Goal: Use online tool/utility

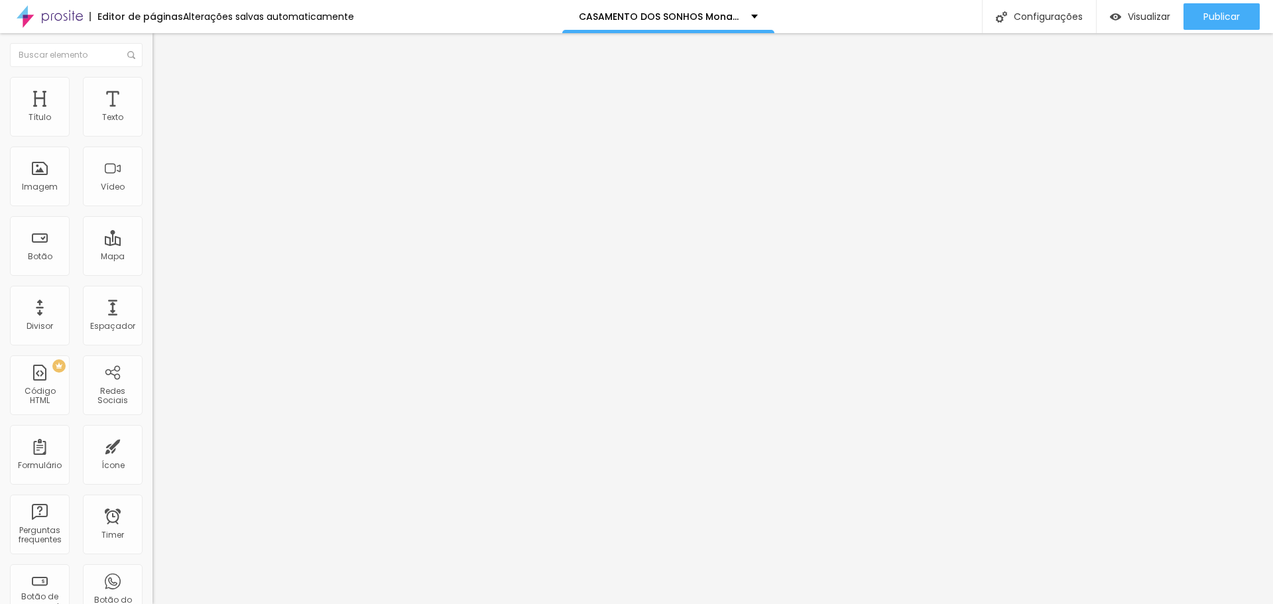
type input "28"
type input "29"
type input "28"
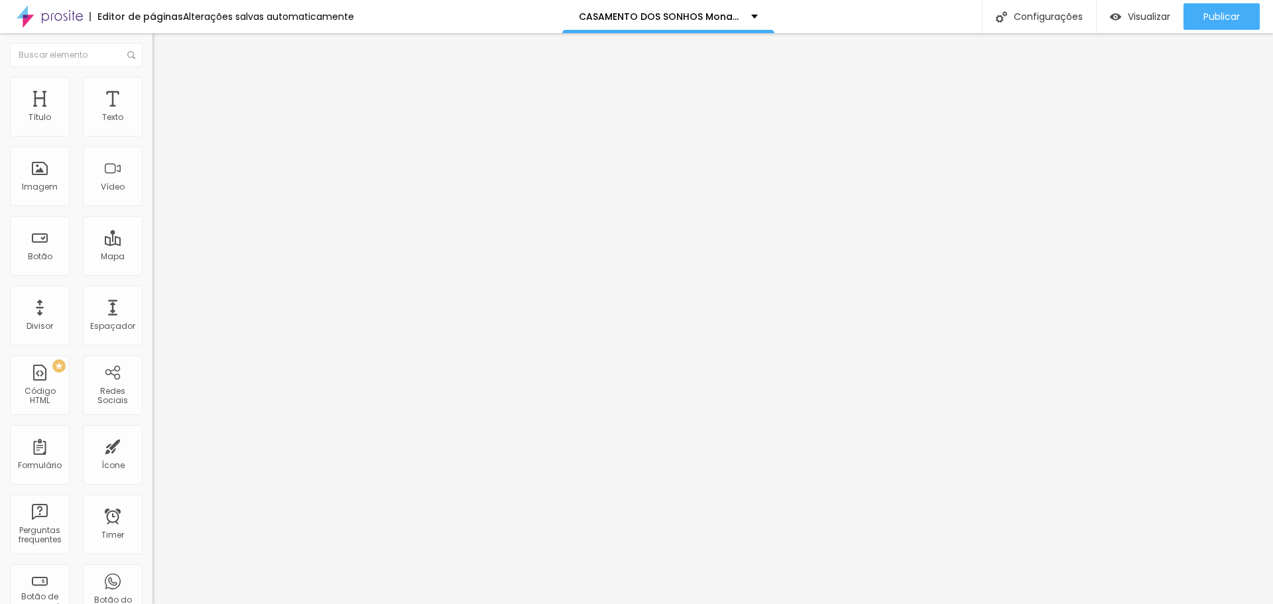
type input "28"
type input "27"
type input "26"
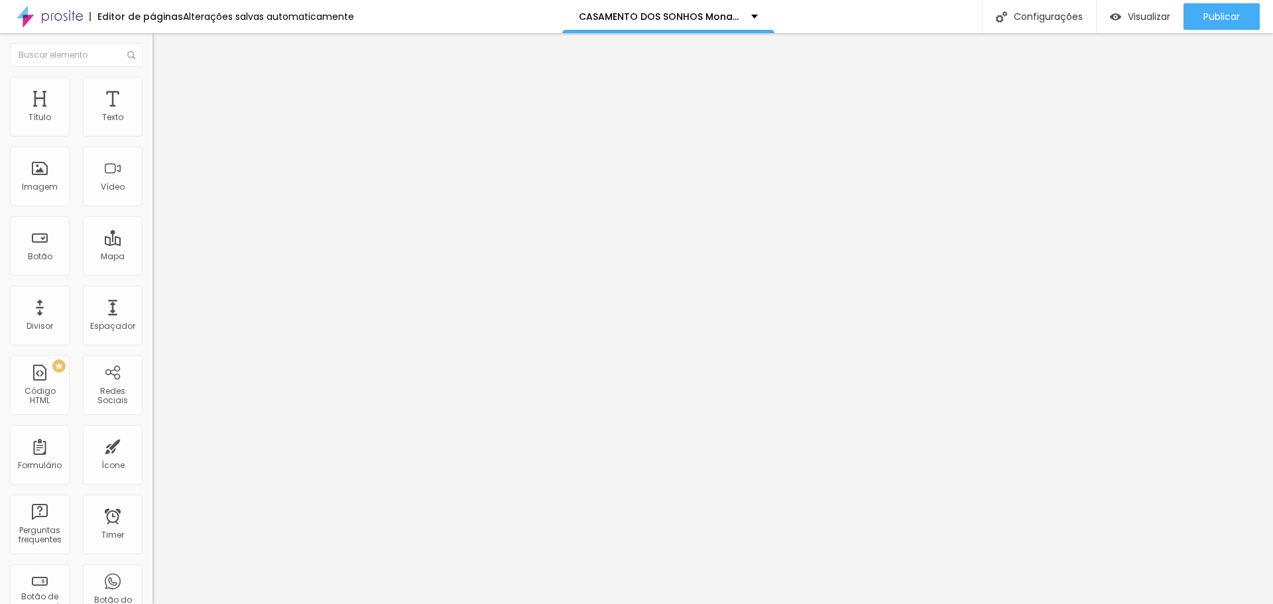
type input "25"
type input "24"
drag, startPoint x: 95, startPoint y: 128, endPoint x: 86, endPoint y: 127, distance: 8.6
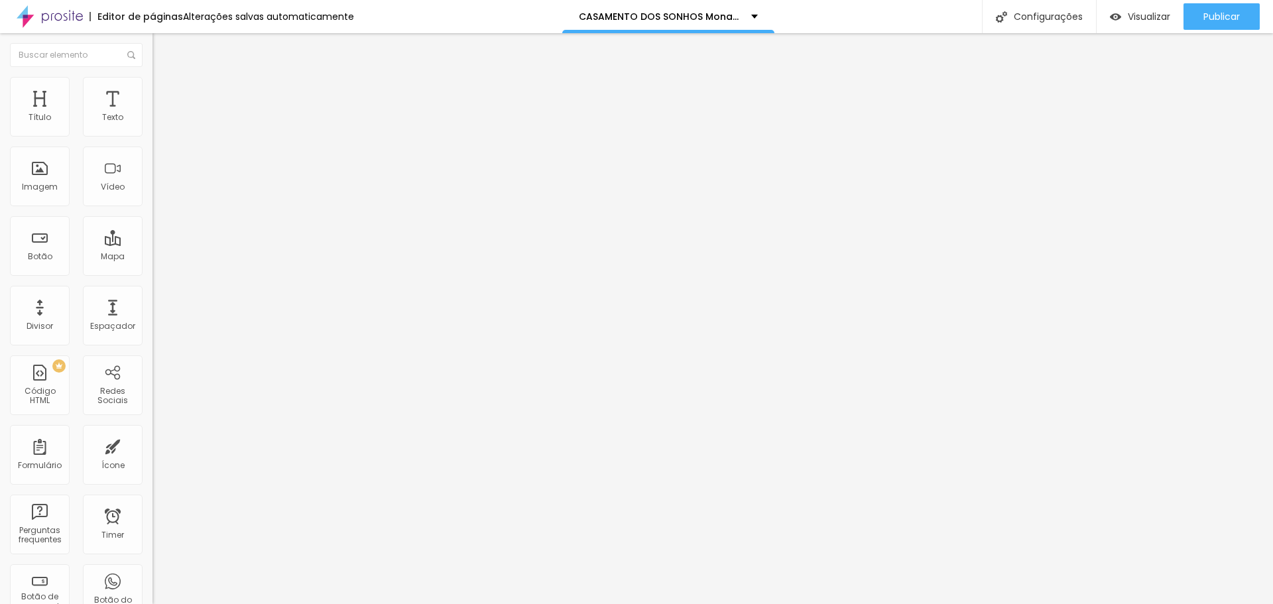
type input "24"
click at [152, 244] on input "range" at bounding box center [195, 249] width 86 height 11
type input "0.6"
type input "0.8"
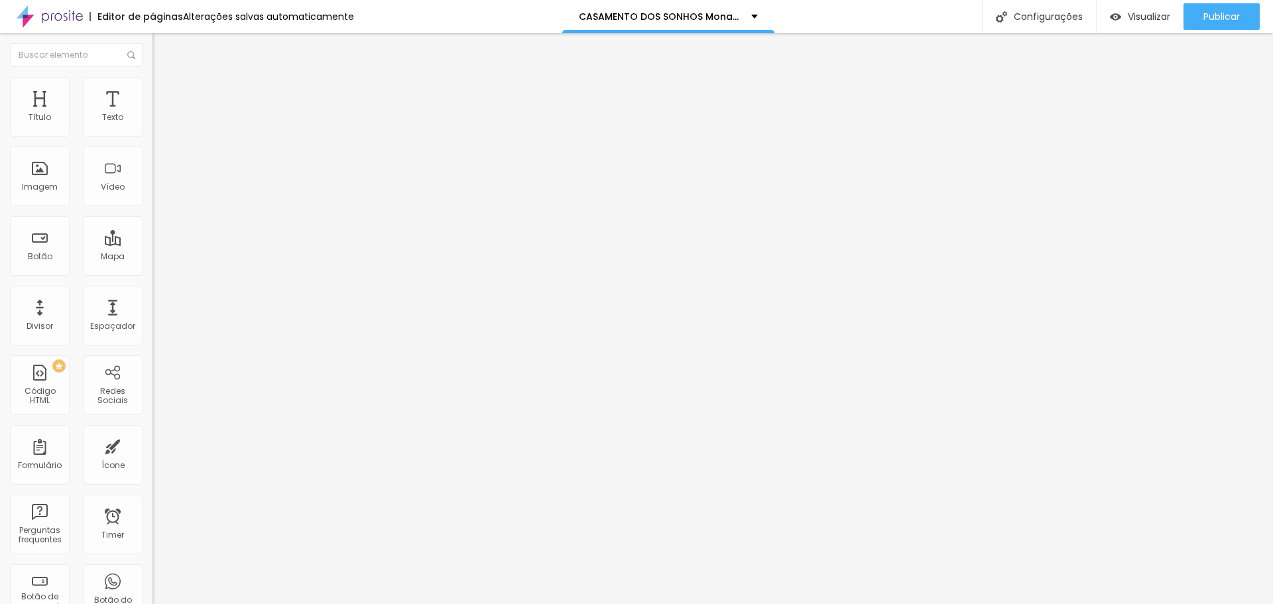
type input "0.8"
type input "0.9"
type input "1"
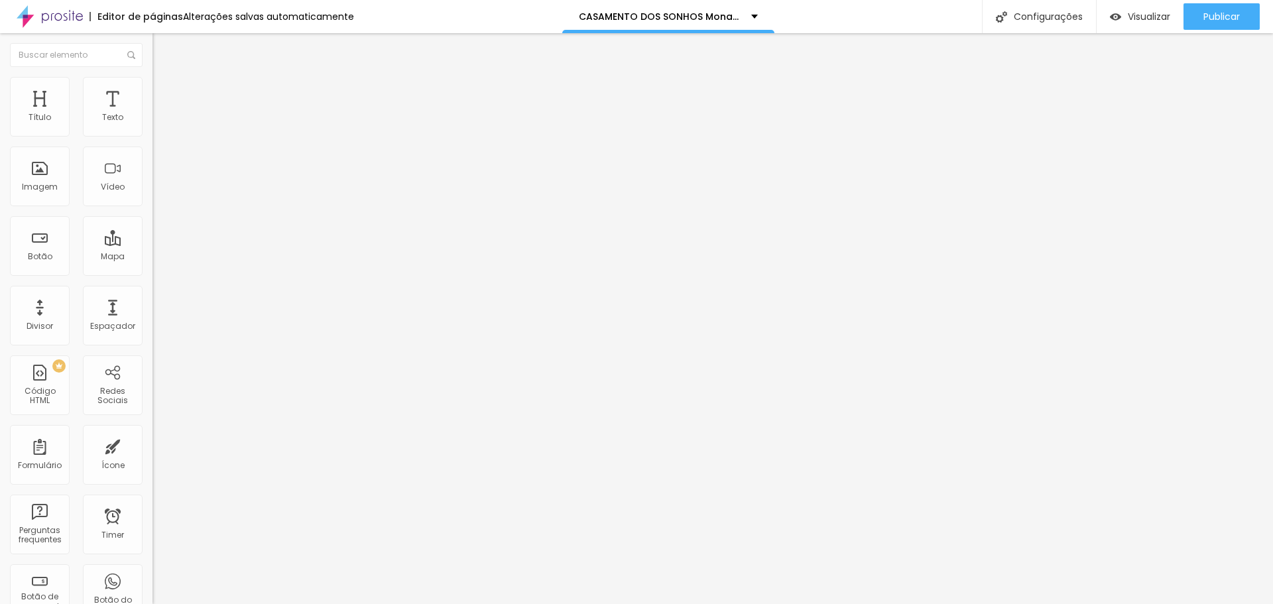
type input "1.1"
type input "1.2"
drag, startPoint x: 36, startPoint y: 179, endPoint x: 71, endPoint y: 179, distance: 35.1
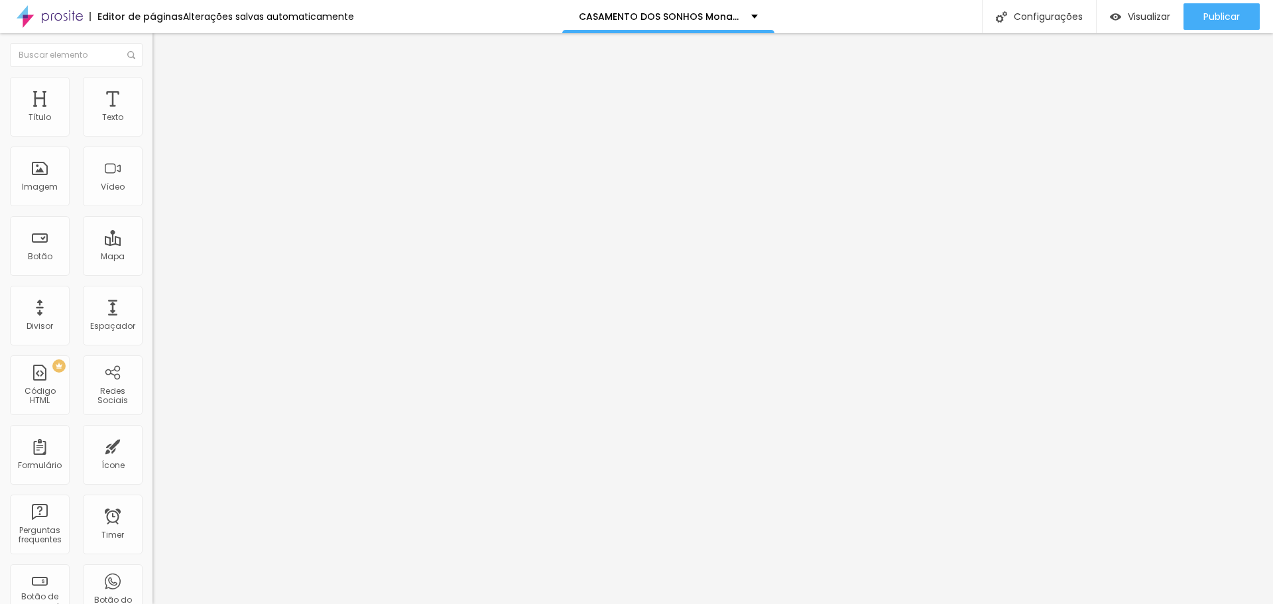
type input "1.2"
